Goal: Task Accomplishment & Management: Complete application form

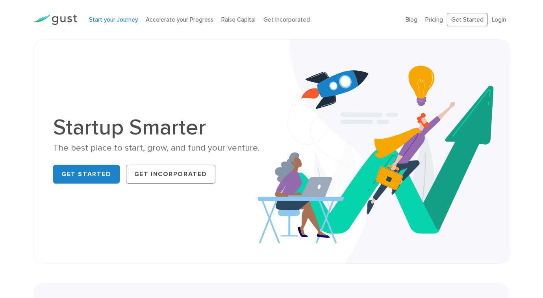
click at [124, 19] on link "Start your Journey" at bounding box center [113, 19] width 49 height 7
click at [230, 22] on link "Raise Capital" at bounding box center [238, 19] width 34 height 7
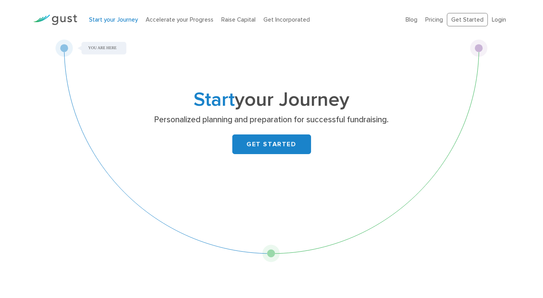
click at [256, 144] on link "GET STARTED" at bounding box center [271, 145] width 79 height 20
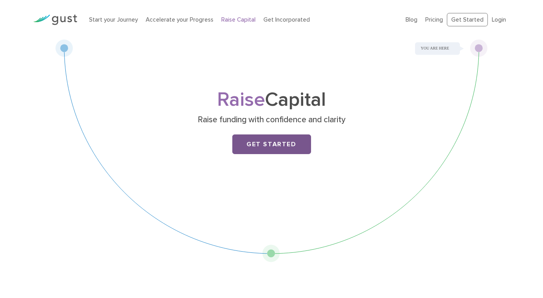
click at [256, 147] on link "Get Started" at bounding box center [271, 145] width 79 height 20
